Goal: Check status: Check status

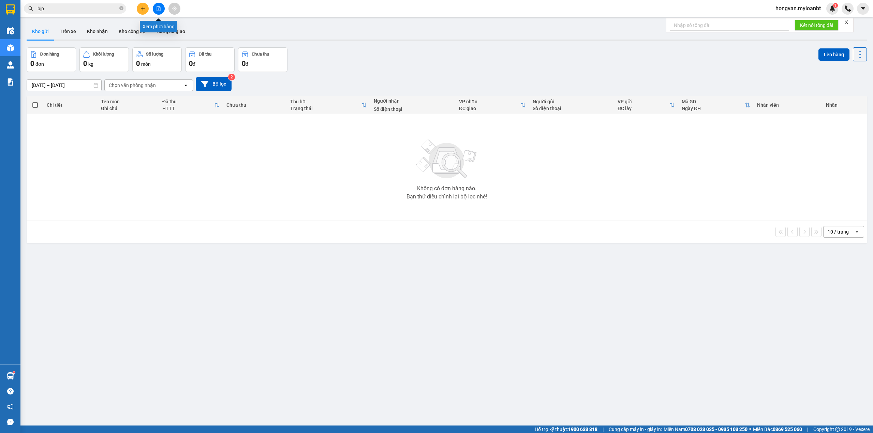
click at [156, 7] on icon "file-add" at bounding box center [158, 8] width 5 height 5
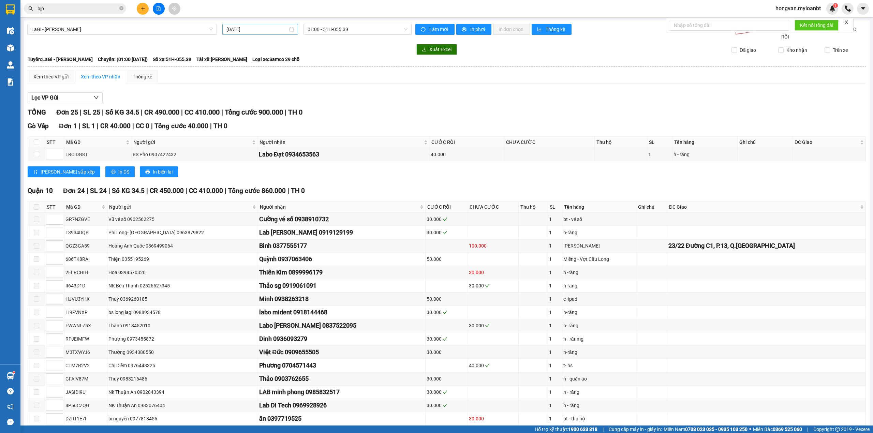
click at [245, 29] on input "[DATE]" at bounding box center [256, 29] width 61 height 7
click at [256, 89] on div "12" at bounding box center [255, 90] width 8 height 8
type input "[DATE]"
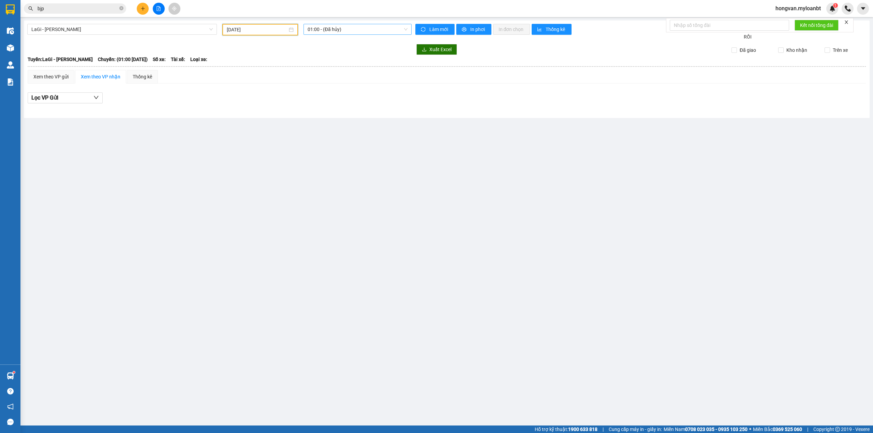
click at [330, 30] on span "01:00 - (Đã hủy)" at bounding box center [357, 29] width 100 height 10
click at [338, 83] on div "10:00 - 86F-002.87" at bounding box center [342, 84] width 71 height 7
